Goal: Register for event/course

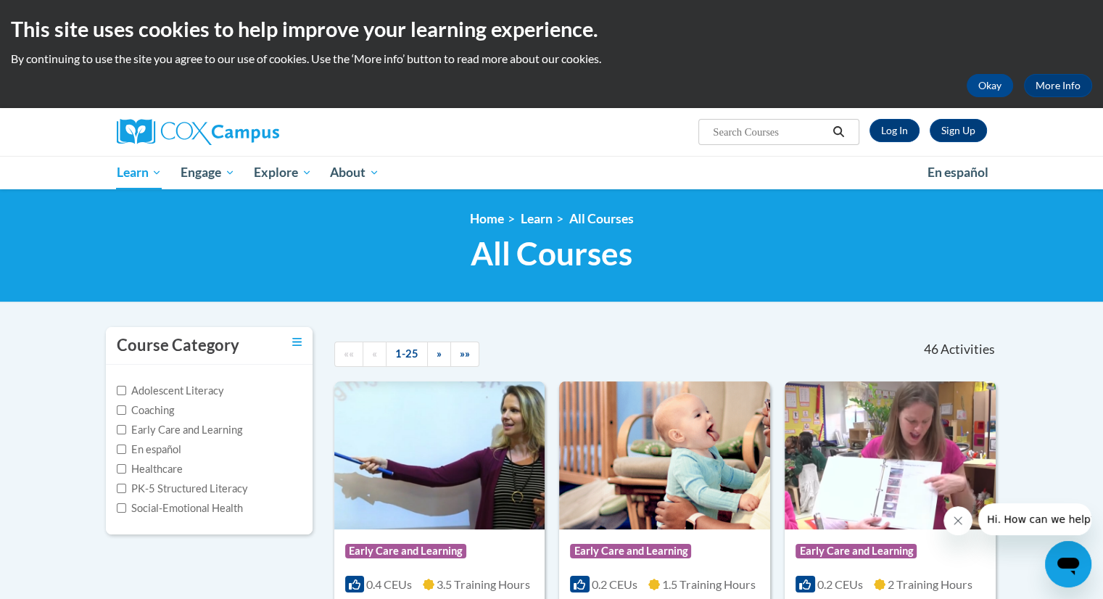
click at [781, 132] on input "Search..." at bounding box center [770, 131] width 116 height 17
click at [726, 128] on input "taok with me baby" at bounding box center [770, 131] width 116 height 17
type input "talk with me baby"
click at [841, 131] on icon "Search" at bounding box center [838, 131] width 11 height 11
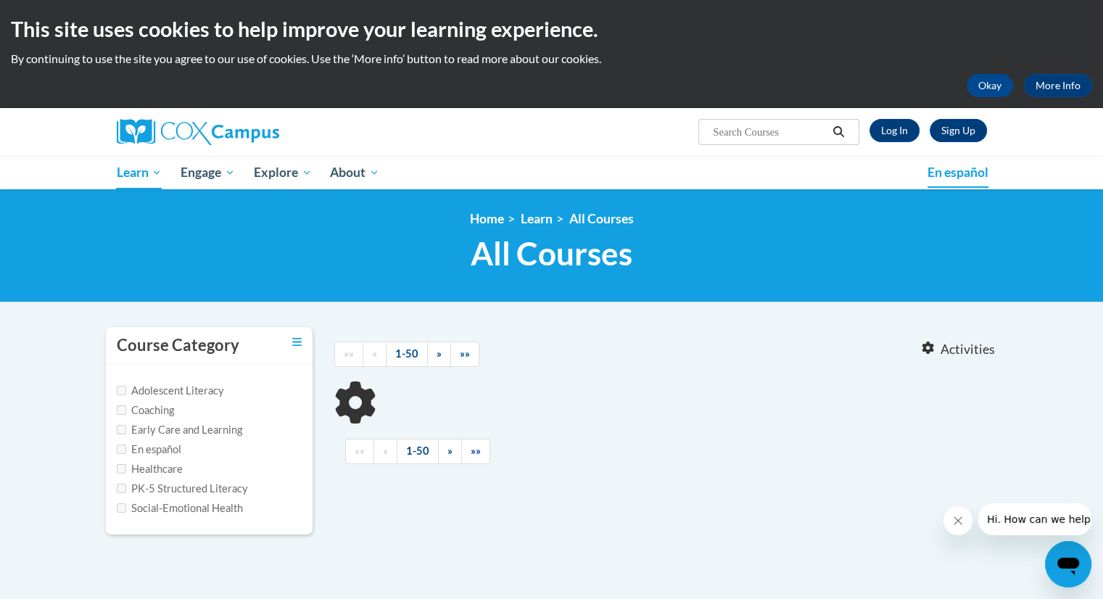
type input "talk with me baby"
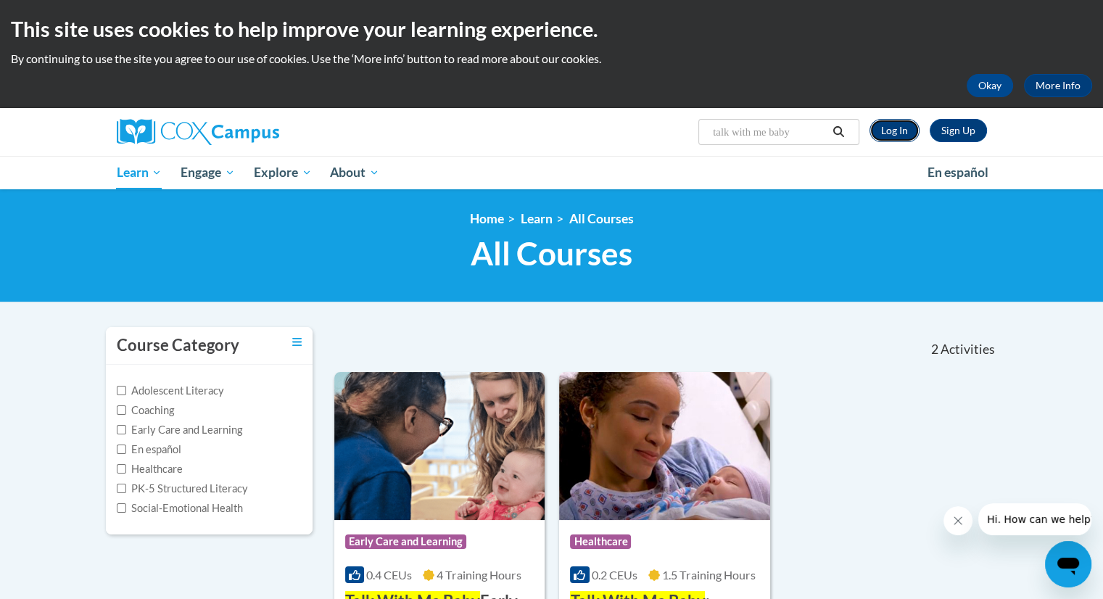
click at [899, 128] on link "Log In" at bounding box center [895, 130] width 50 height 23
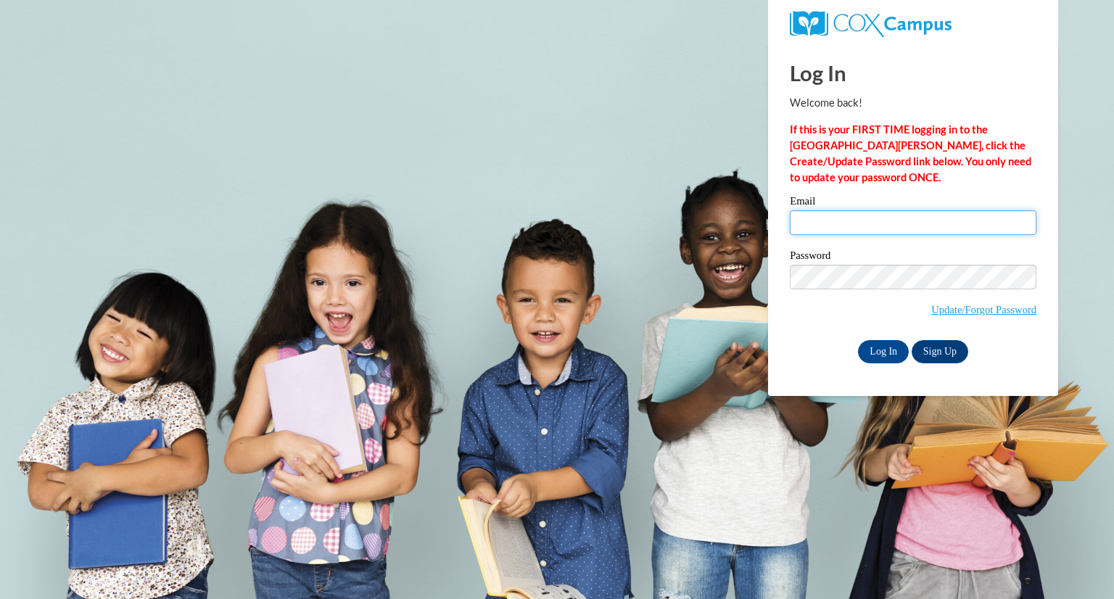
click at [842, 231] on input "Email" at bounding box center [913, 222] width 247 height 25
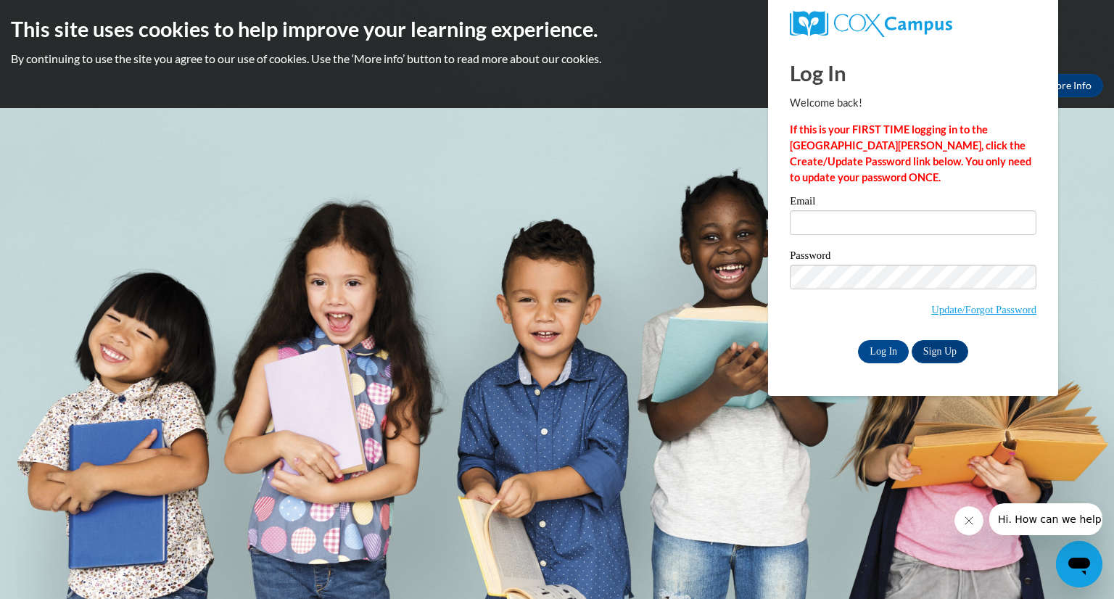
click at [850, 236] on div "Email" at bounding box center [913, 221] width 247 height 50
click at [841, 228] on input "Email" at bounding box center [913, 222] width 247 height 25
type input "mcoy0004@kctcs.edu"
click at [882, 352] on input "Log In" at bounding box center [883, 351] width 51 height 23
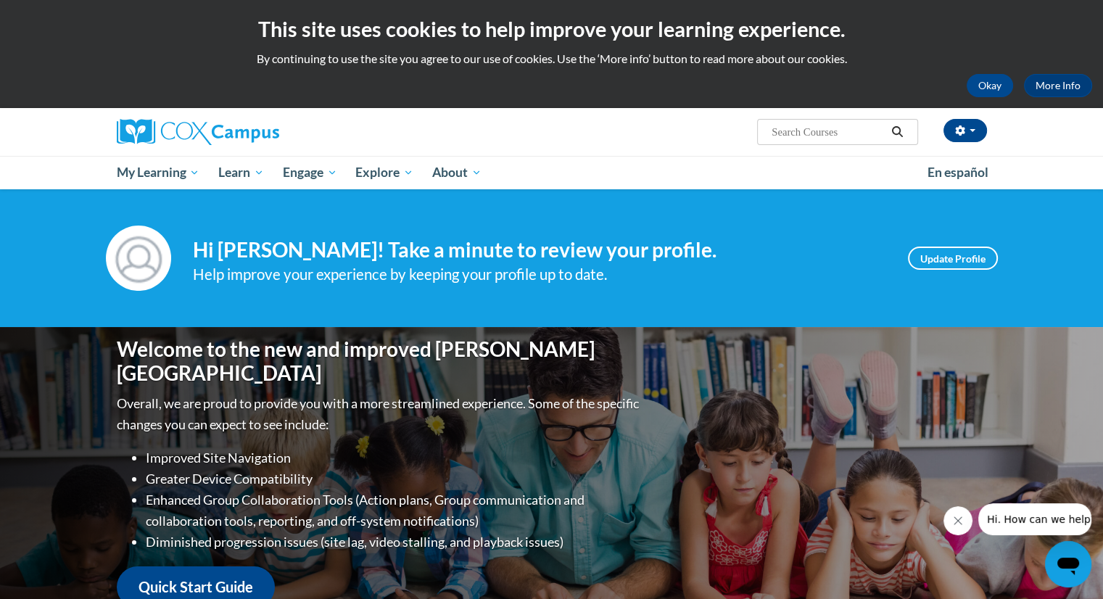
click at [804, 137] on input "Search..." at bounding box center [828, 131] width 116 height 17
type input "talk with me baby"
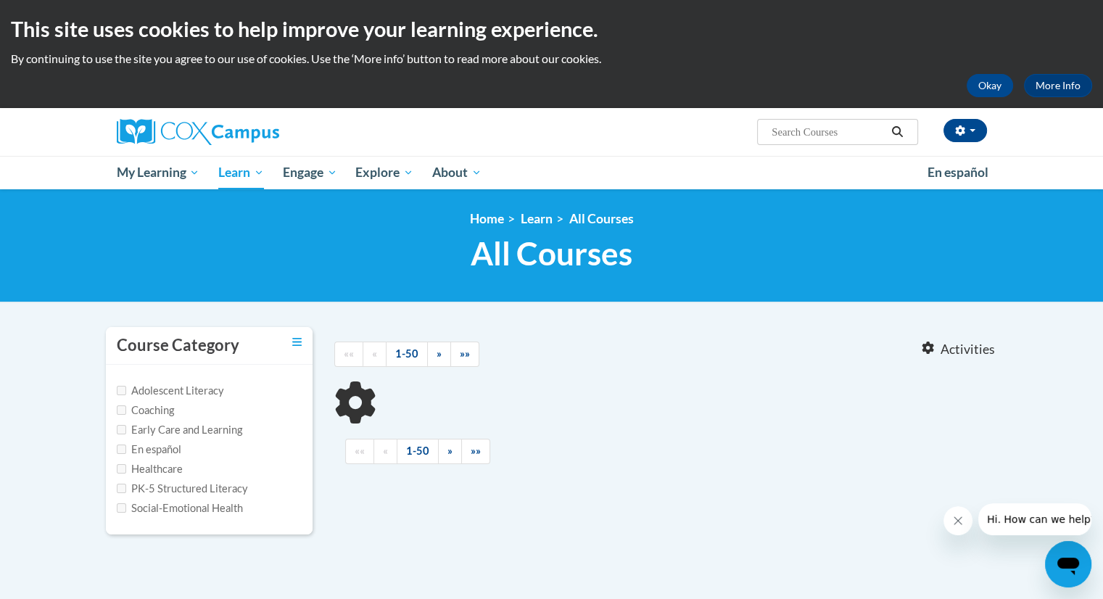
type input "talk with me baby"
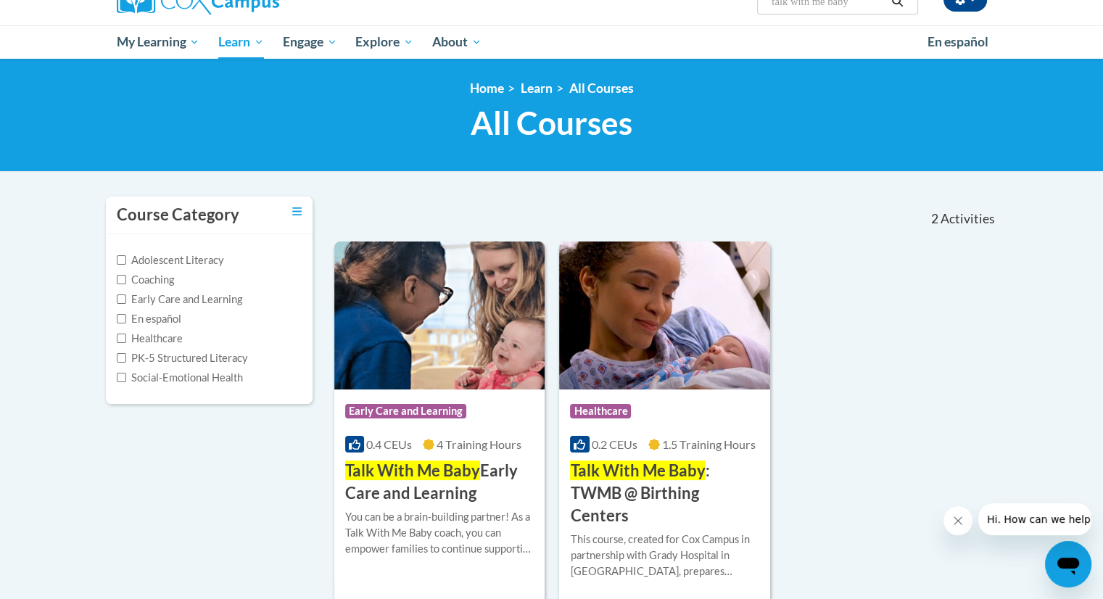
scroll to position [145, 0]
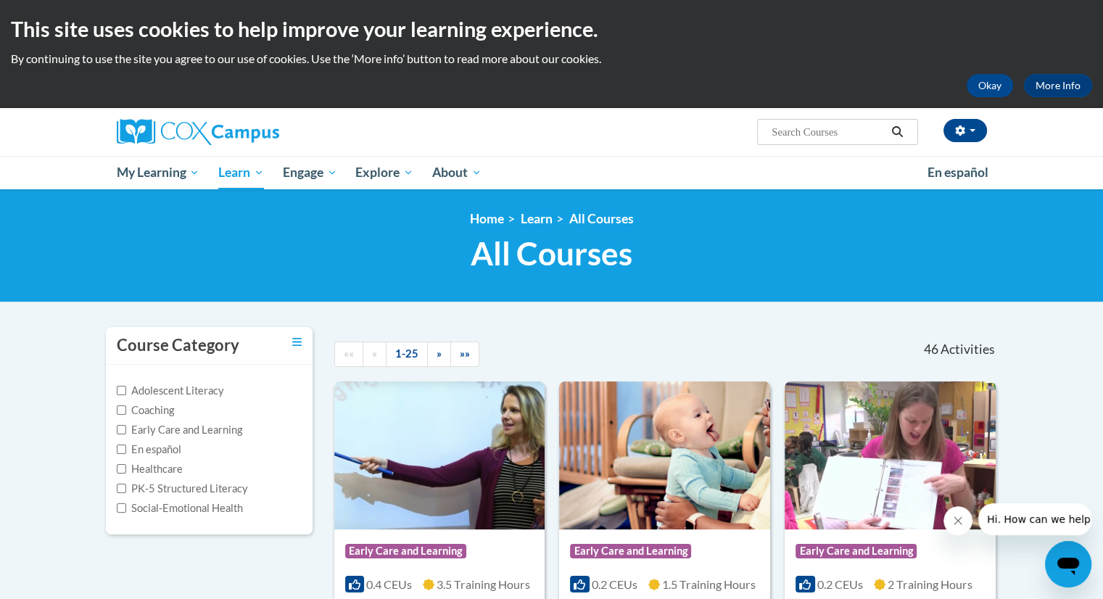
click at [847, 125] on input "Search..." at bounding box center [828, 131] width 116 height 17
type input "talk with me baby"
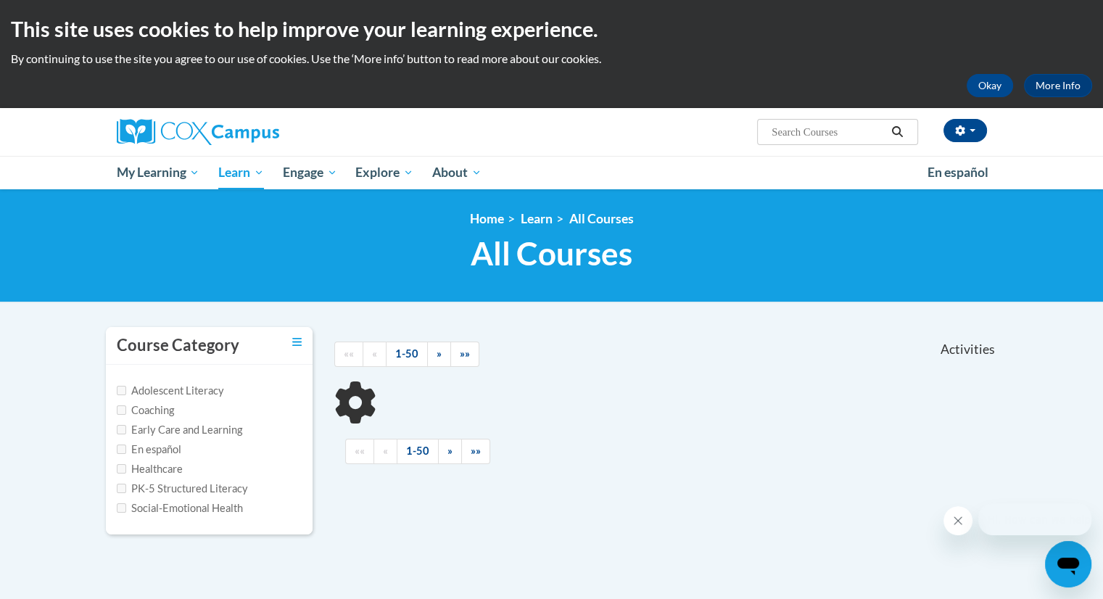
type input "talk with me baby"
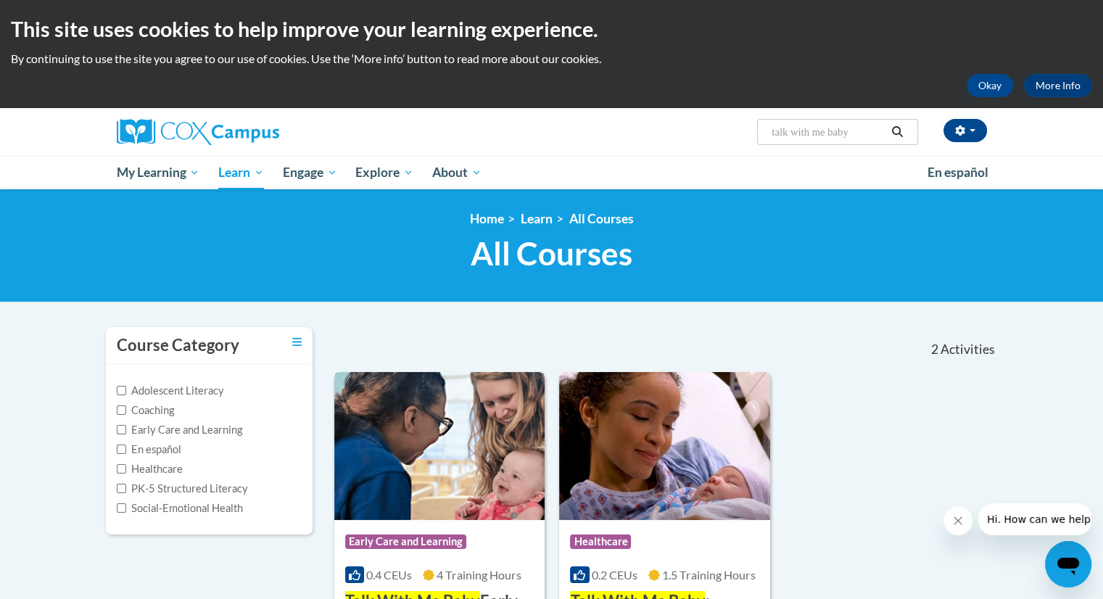
click at [424, 431] on img at bounding box center [439, 446] width 211 height 148
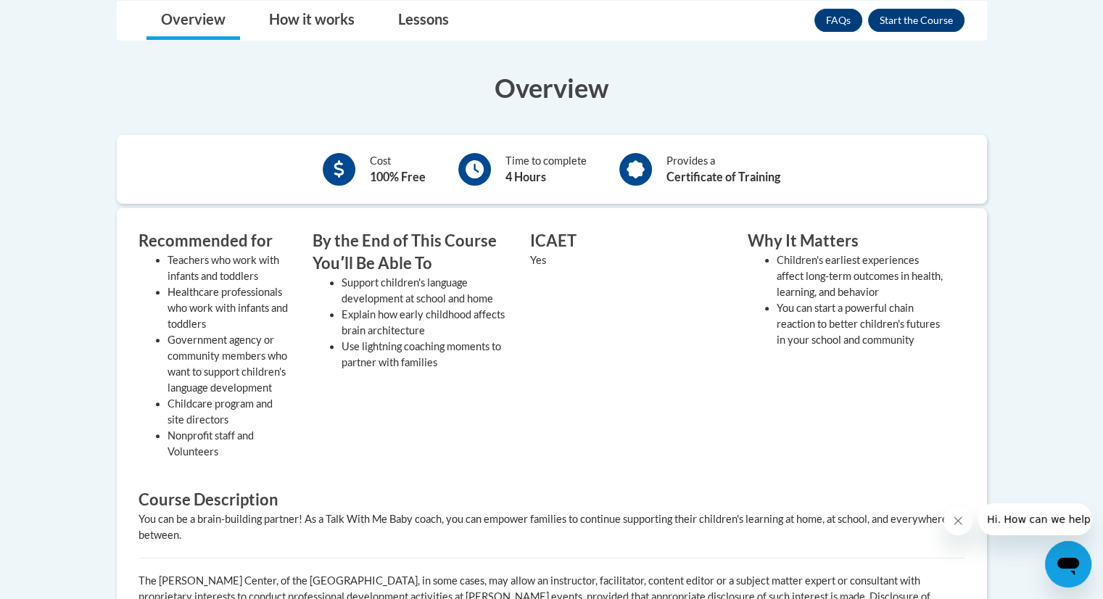
scroll to position [328, 0]
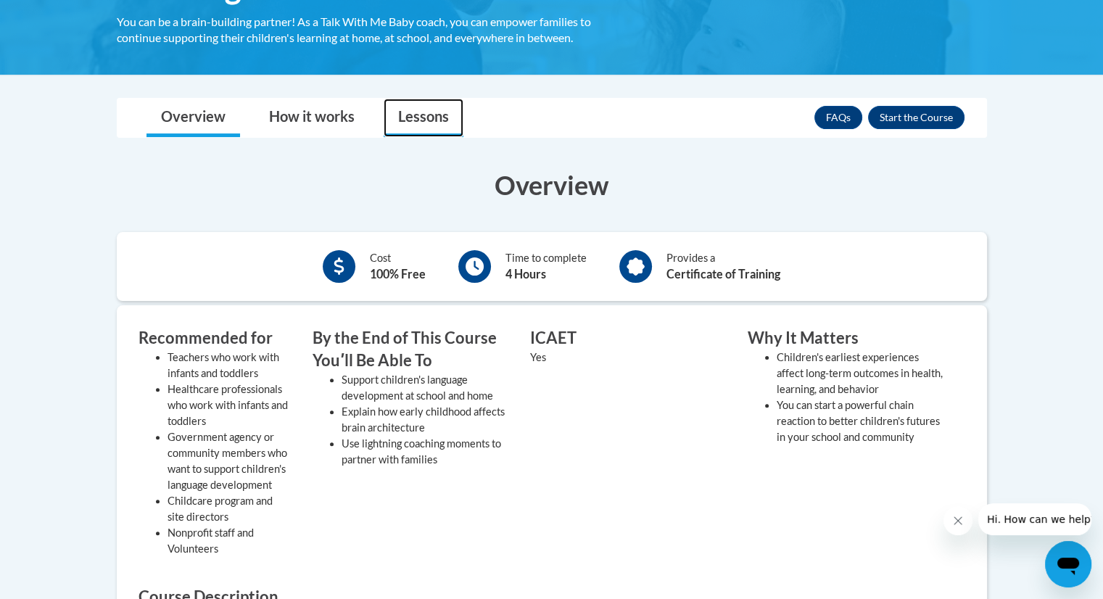
click at [430, 127] on link "Lessons" at bounding box center [424, 118] width 80 height 38
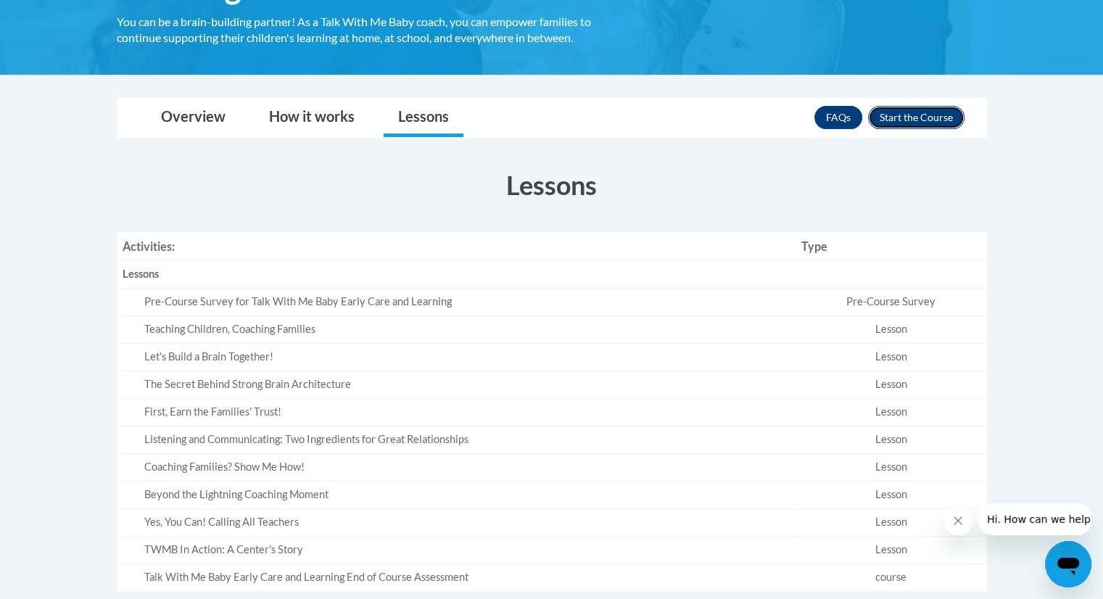
click at [908, 114] on button "Enroll" at bounding box center [916, 117] width 96 height 23
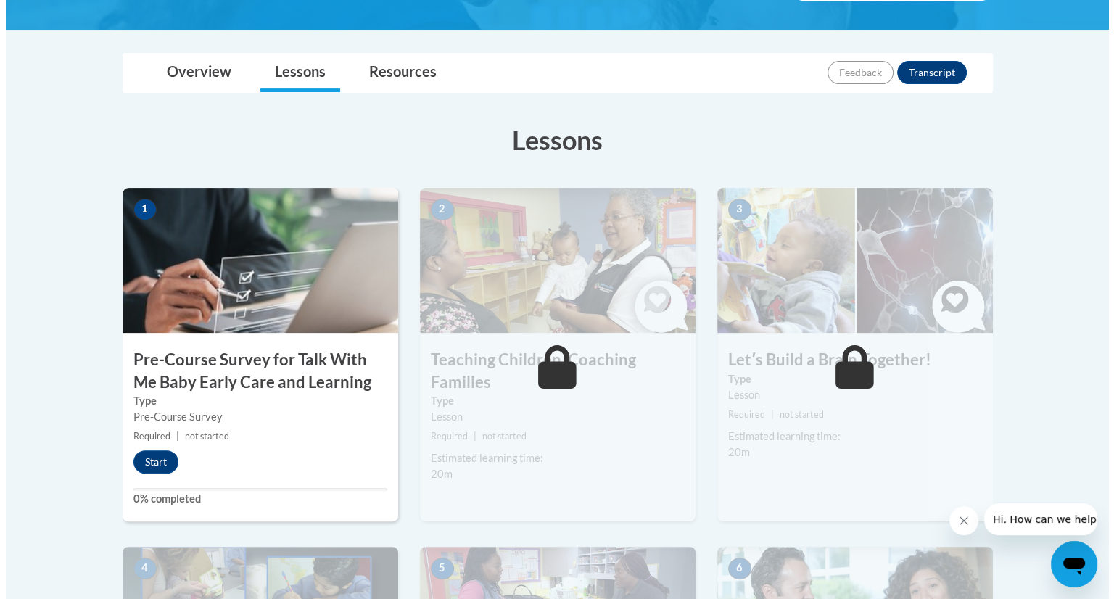
scroll to position [319, 0]
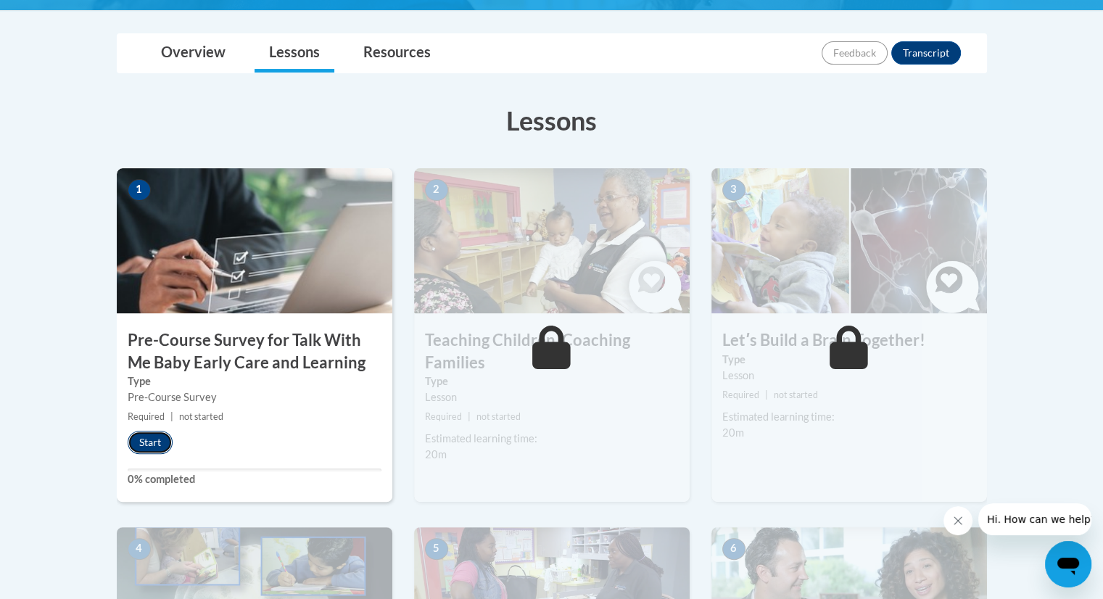
click at [148, 439] on button "Start" at bounding box center [150, 442] width 45 height 23
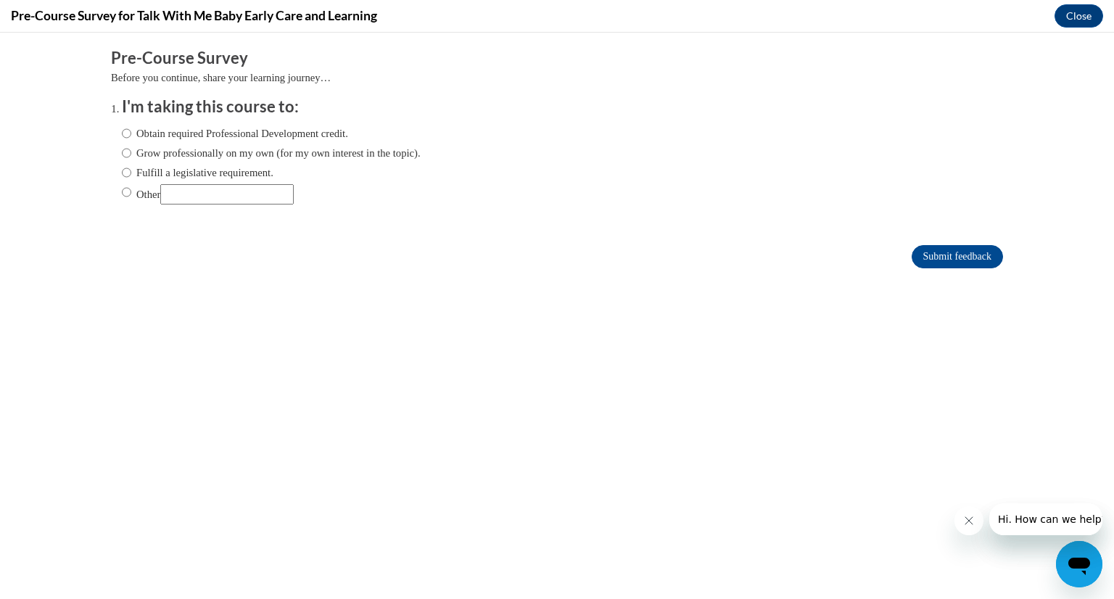
scroll to position [0, 0]
click at [122, 133] on input "Obtain required Professional Development credit." at bounding box center [126, 133] width 9 height 16
radio input "true"
click at [968, 252] on input "Submit feedback" at bounding box center [957, 256] width 91 height 23
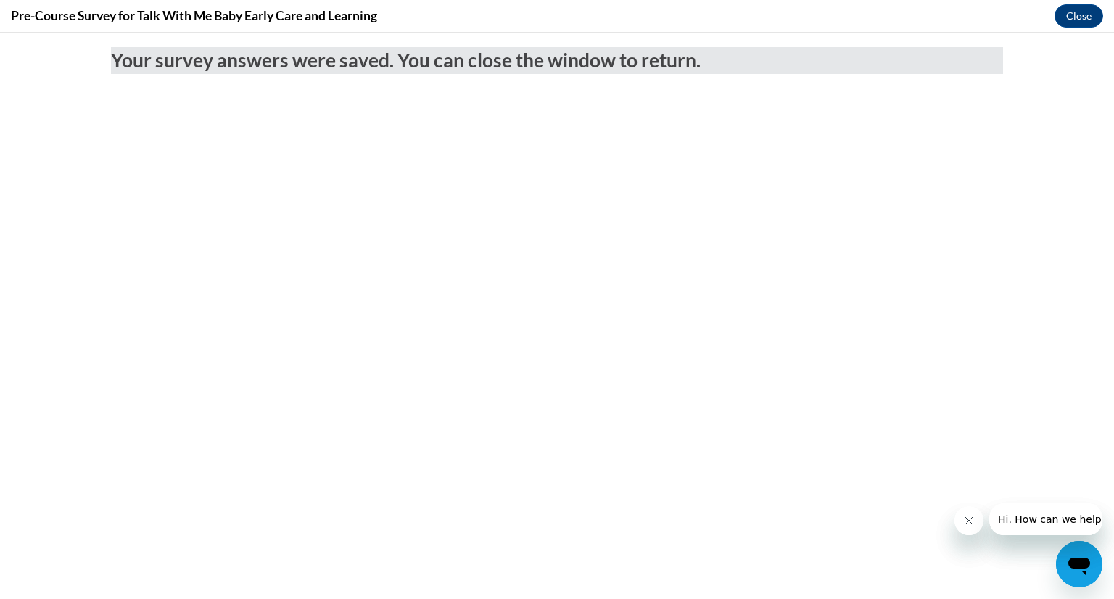
click at [972, 521] on icon "Close message from company" at bounding box center [968, 521] width 12 height 12
click at [966, 522] on icon "Close message from company" at bounding box center [968, 520] width 7 height 7
click at [1075, 21] on button "Close" at bounding box center [1079, 15] width 49 height 23
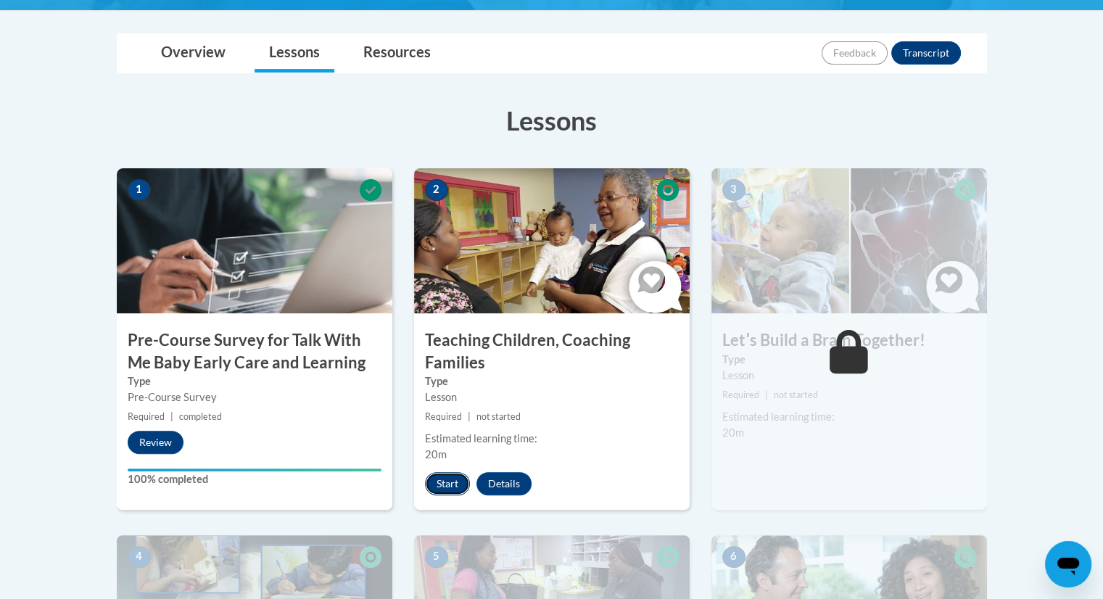
click at [435, 487] on button "Start" at bounding box center [447, 483] width 45 height 23
